Goal: Task Accomplishment & Management: Use online tool/utility

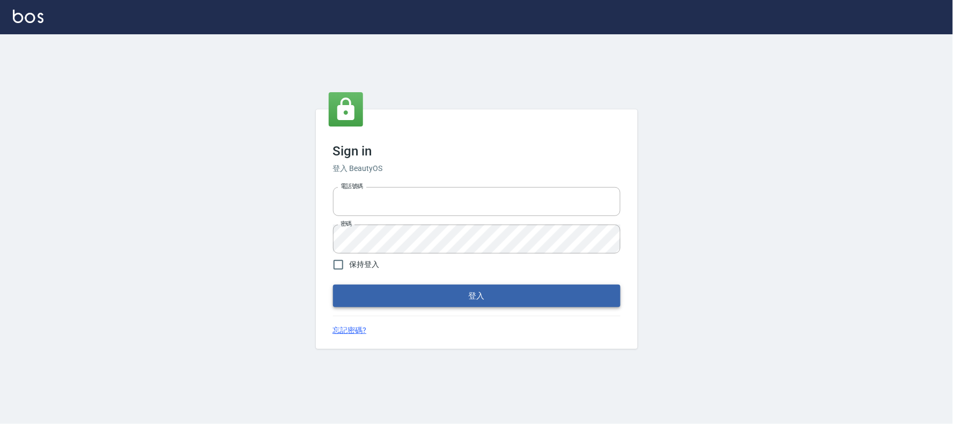
type input "032805930"
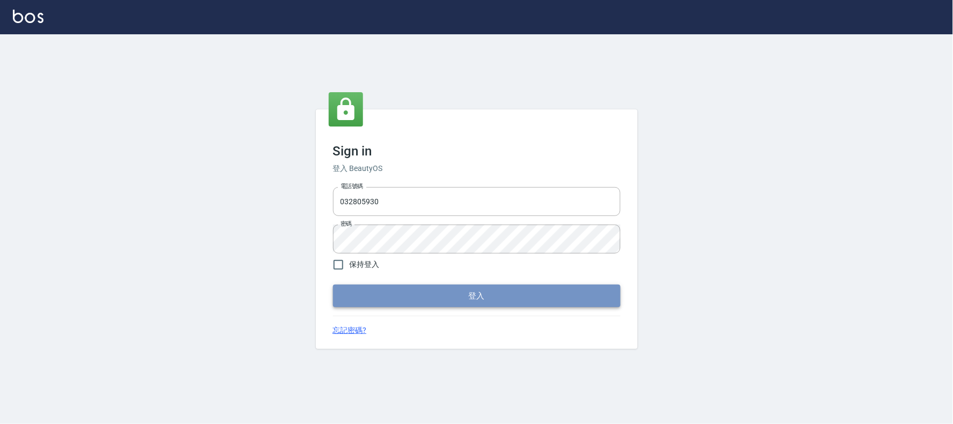
click at [344, 292] on button "登入" at bounding box center [476, 296] width 287 height 23
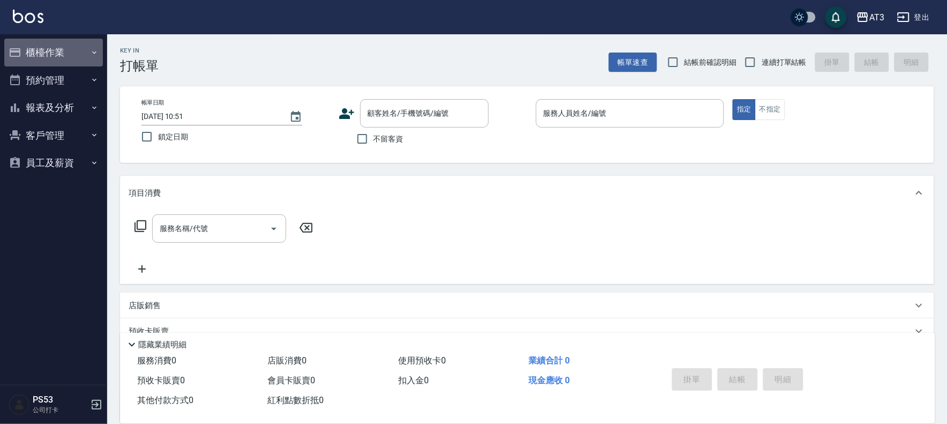
click at [47, 56] on button "櫃檯作業" at bounding box center [53, 53] width 99 height 28
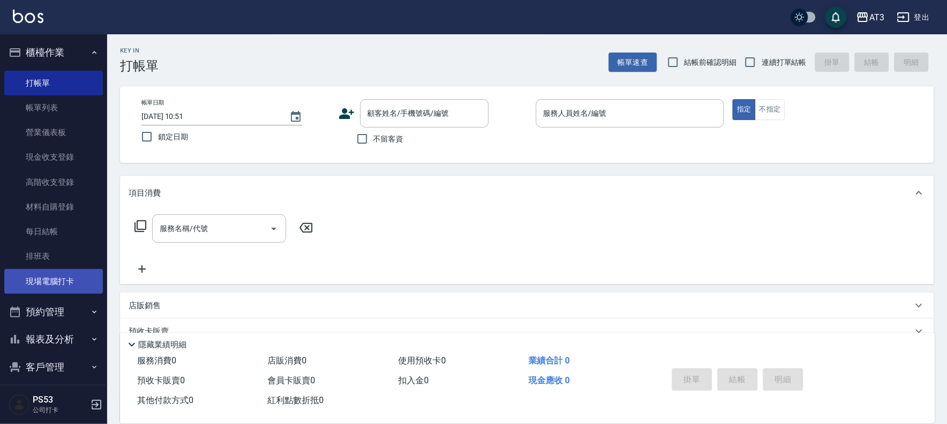
click at [62, 276] on link "現場電腦打卡" at bounding box center [53, 281] width 99 height 25
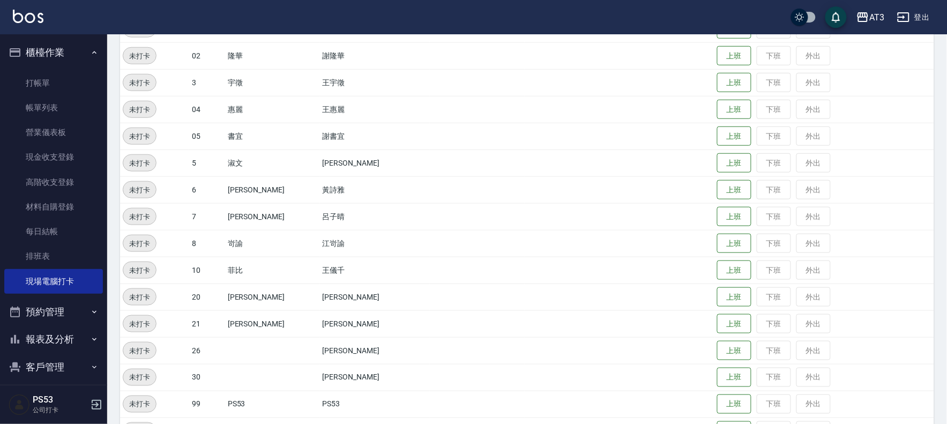
scroll to position [298, 0]
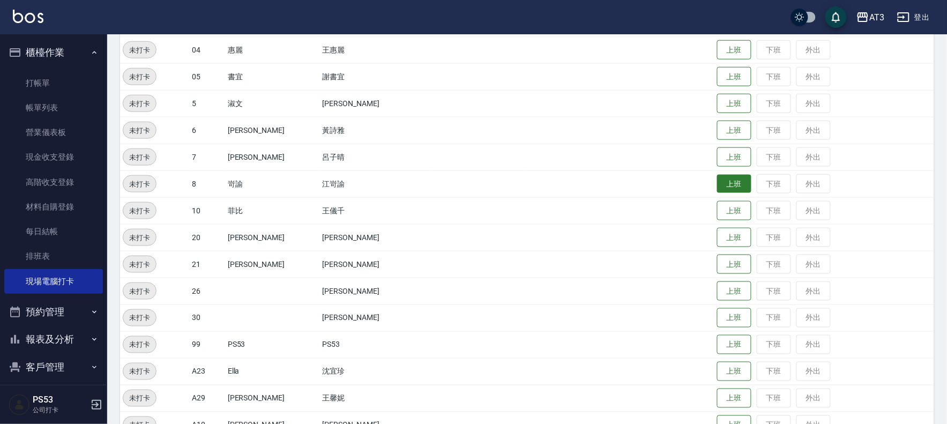
click at [717, 178] on button "上班" at bounding box center [734, 184] width 34 height 19
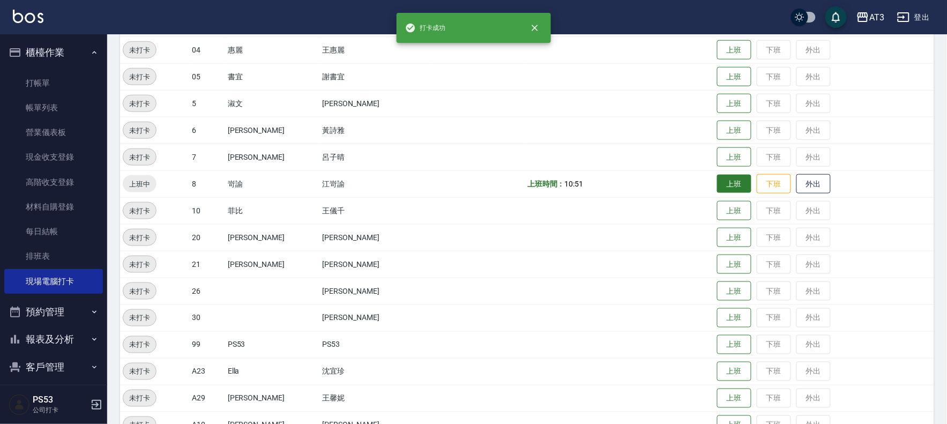
scroll to position [297, 0]
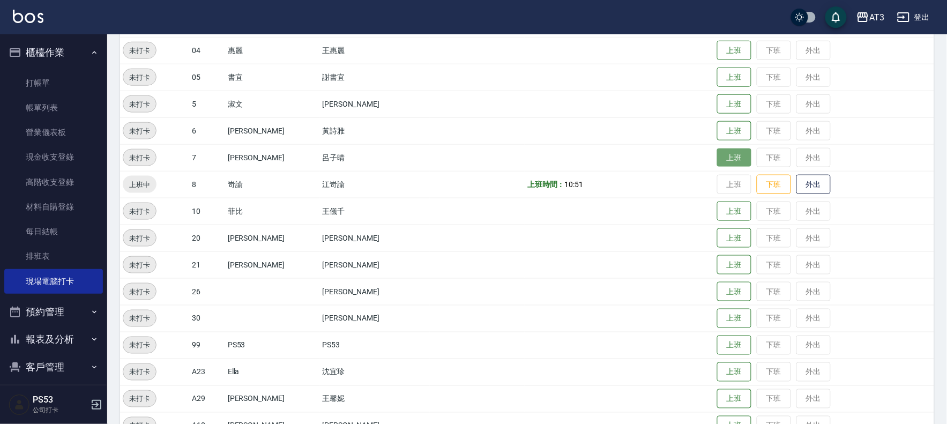
click at [717, 149] on button "上班" at bounding box center [734, 158] width 34 height 19
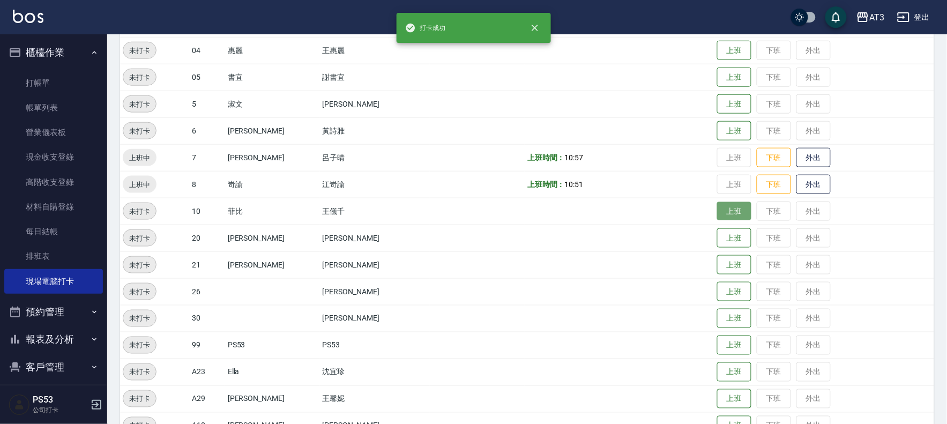
click at [731, 205] on button "上班" at bounding box center [734, 211] width 34 height 19
